Goal: Navigation & Orientation: Find specific page/section

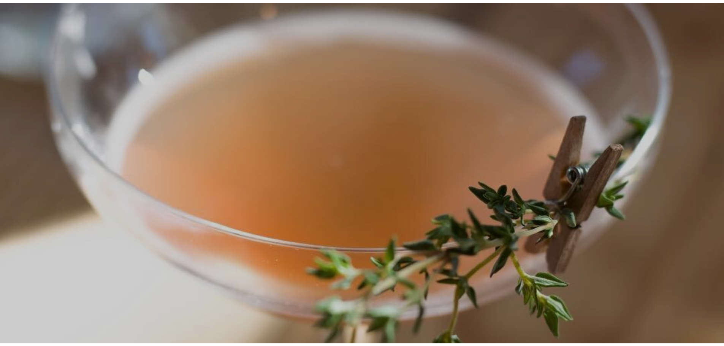
scroll to position [16, 0]
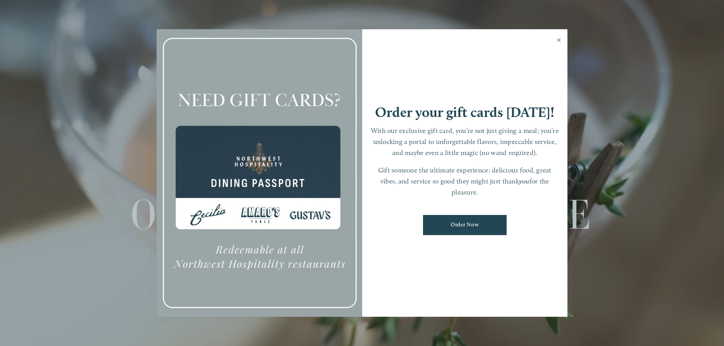
click at [559, 38] on link "Close" at bounding box center [558, 40] width 15 height 21
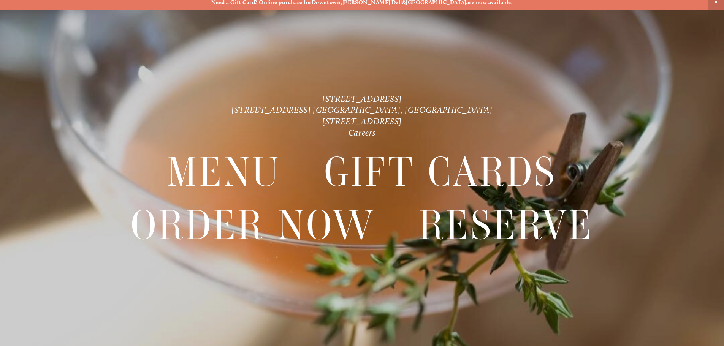
scroll to position [0, 0]
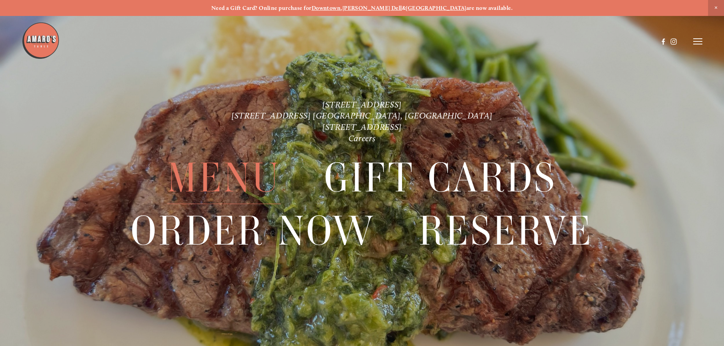
click at [218, 185] on span "Menu" at bounding box center [223, 178] width 113 height 52
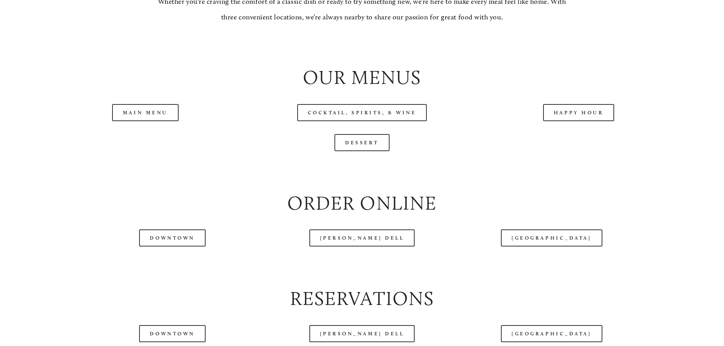
scroll to position [874, 0]
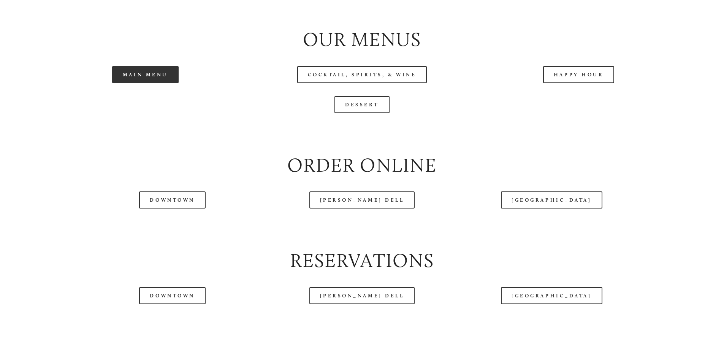
click at [152, 83] on link "Main Menu" at bounding box center [145, 74] width 66 height 17
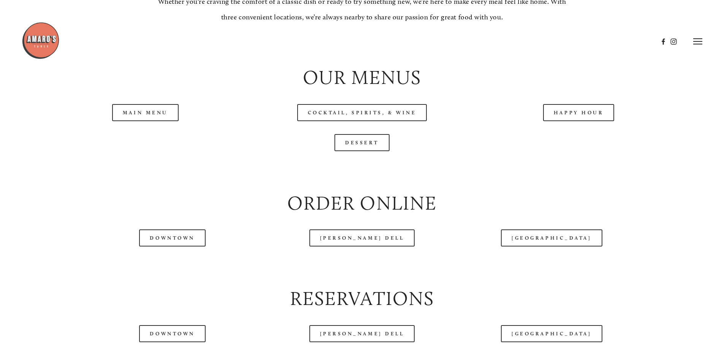
scroll to position [760, 0]
